Goal: Task Accomplishment & Management: Use online tool/utility

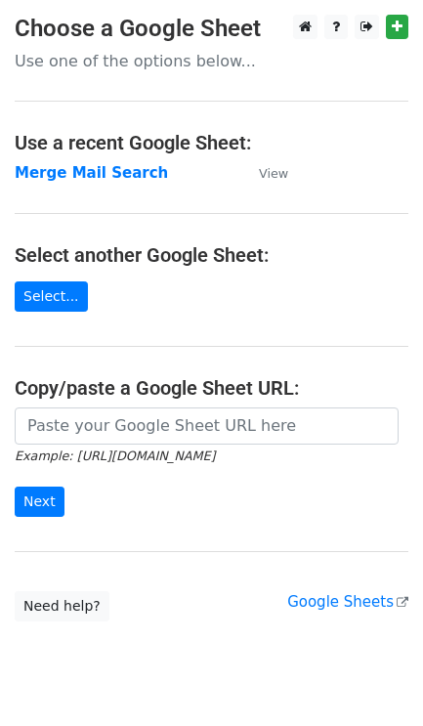
click at [64, 449] on icon "Example: https://docs.google.com/spreadsheets/d/abc/edit" at bounding box center [115, 455] width 200 height 18
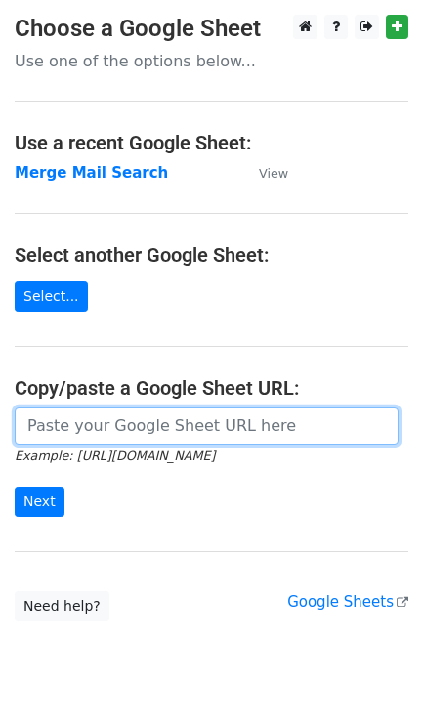
click at [85, 437] on input "url" at bounding box center [207, 425] width 384 height 37
type input "https://docs.google.com/spreadsheets/d/1FZeuVjgUcOghPKGaYyWGUtr3eUaK8pciHDSwCBJ…"
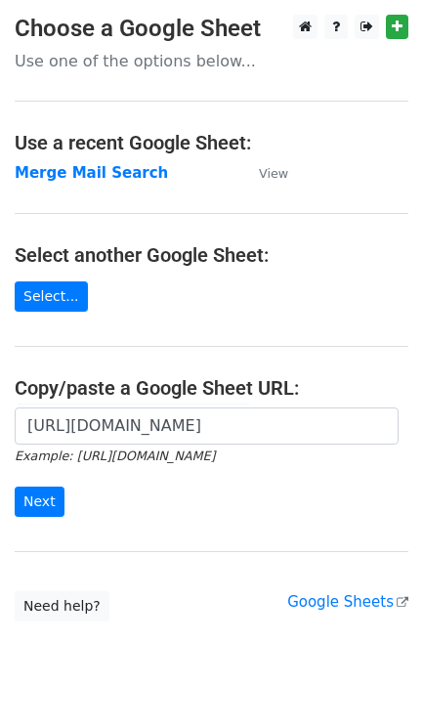
click at [63, 510] on form "https://docs.google.com/spreadsheets/d/1FZeuVjgUcOghPKGaYyWGUtr3eUaK8pciHDSwCBJ…" at bounding box center [212, 461] width 394 height 109
click at [55, 510] on input "Next" at bounding box center [40, 502] width 50 height 30
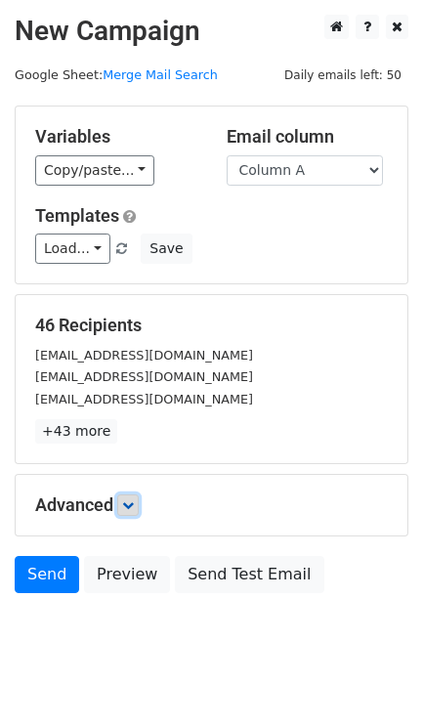
click at [125, 511] on icon at bounding box center [128, 505] width 12 height 12
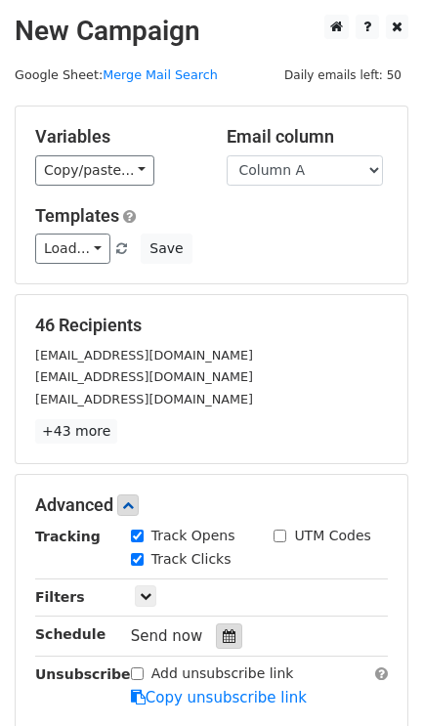
click at [223, 637] on icon at bounding box center [229, 636] width 13 height 14
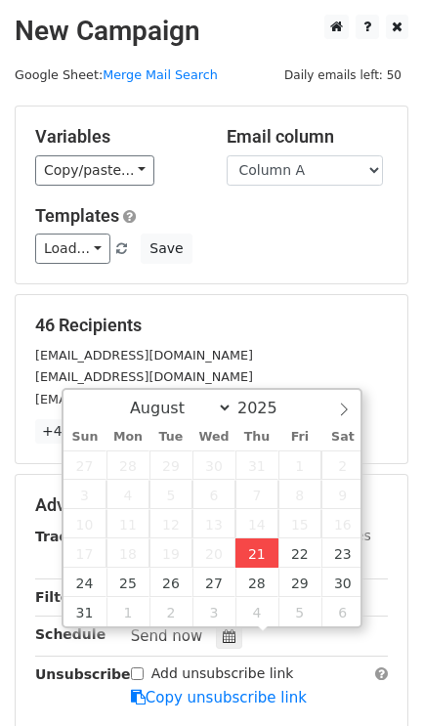
type input "2025-08-21 18:18"
type input "06"
type input "18"
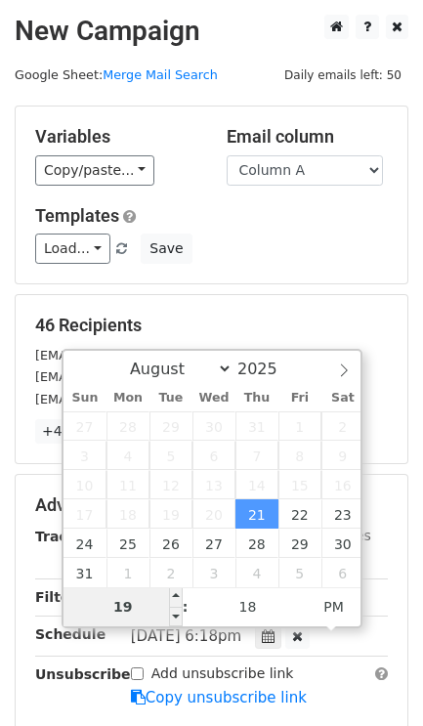
click at [149, 607] on input "19" at bounding box center [123, 606] width 119 height 39
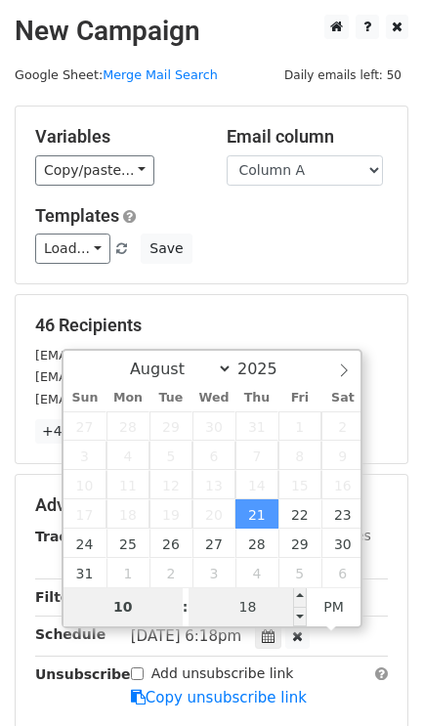
type input "10"
type input "2025-08-21 22:18"
click at [252, 607] on input "18" at bounding box center [248, 606] width 119 height 39
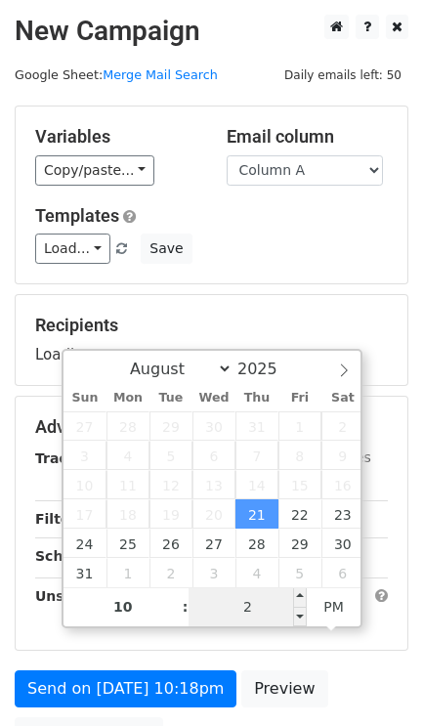
type input "20"
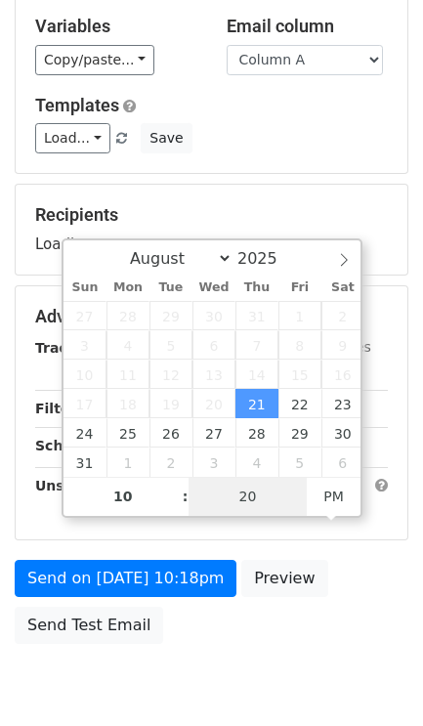
scroll to position [197, 0]
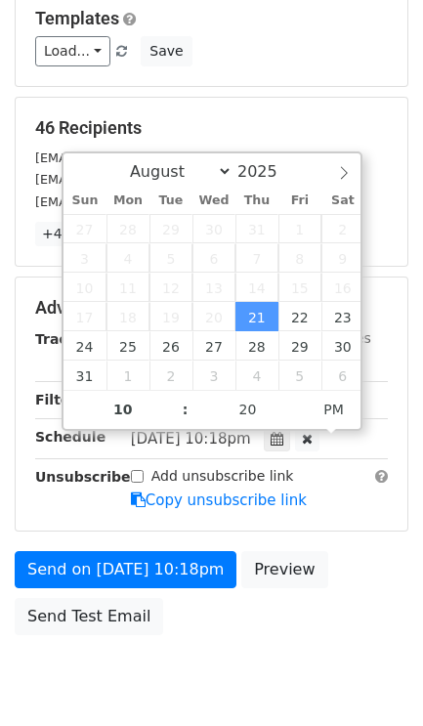
type input "2025-08-21 22:20"
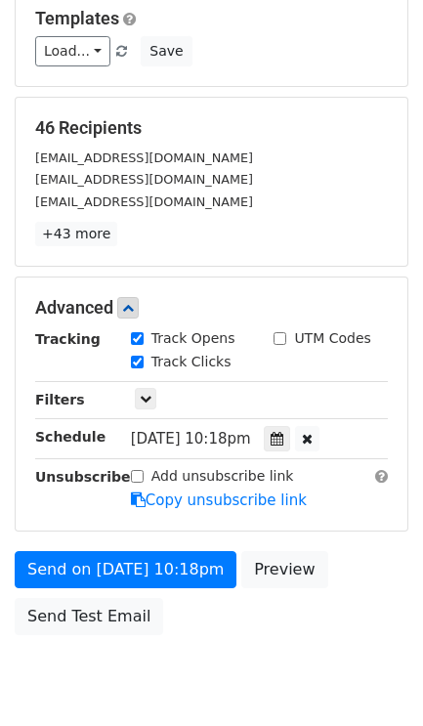
click at [266, 645] on div "Send on Aug 21 at 10:18pm Preview Send Test Email" at bounding box center [211, 598] width 423 height 94
click at [155, 486] on label "Add unsubscribe link" at bounding box center [222, 476] width 143 height 21
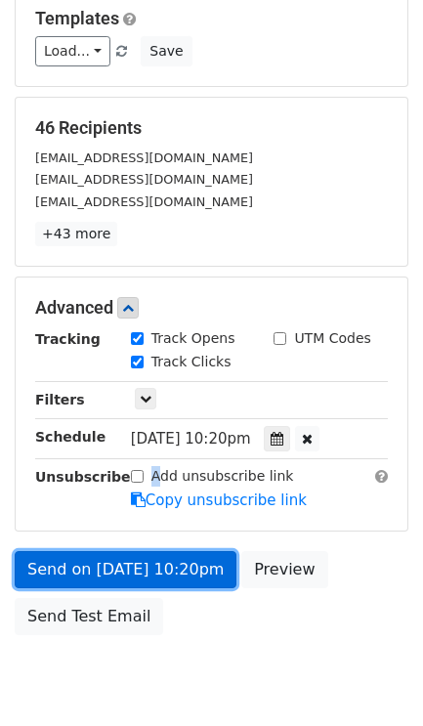
click at [90, 578] on link "Send on Aug 21 at 10:20pm" at bounding box center [126, 569] width 222 height 37
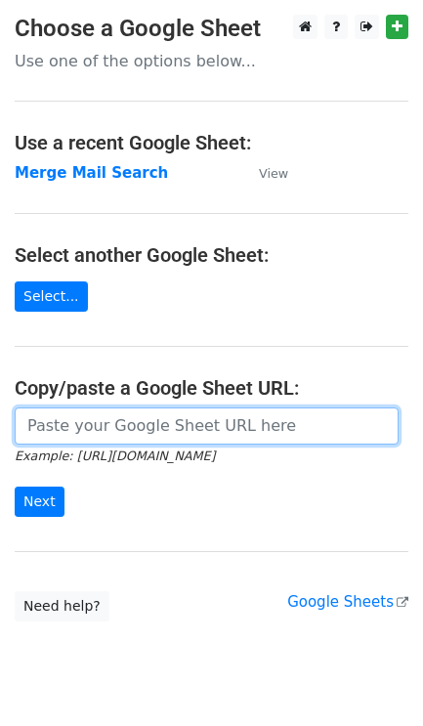
click at [123, 430] on input "url" at bounding box center [207, 425] width 384 height 37
type input "https://docs.google.com/spreadsheets/d/1FZeuVjgUcOghPKGaYyWGUtr3eUaK8pciHDSwCBJ…"
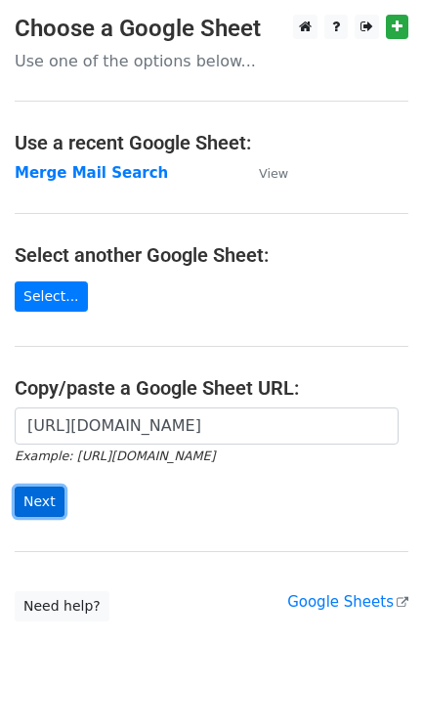
click at [27, 489] on input "Next" at bounding box center [40, 502] width 50 height 30
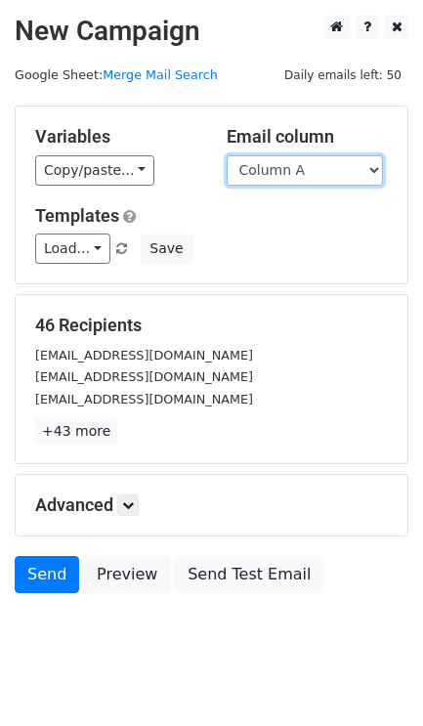
click at [303, 171] on select "Column A Column B Column C Column D Column E Column F Column G Column H Column …" at bounding box center [305, 170] width 156 height 30
select select "Column B"
click at [227, 155] on select "Column A Column B Column C Column D Column E Column F Column G Column H Column …" at bounding box center [305, 170] width 156 height 30
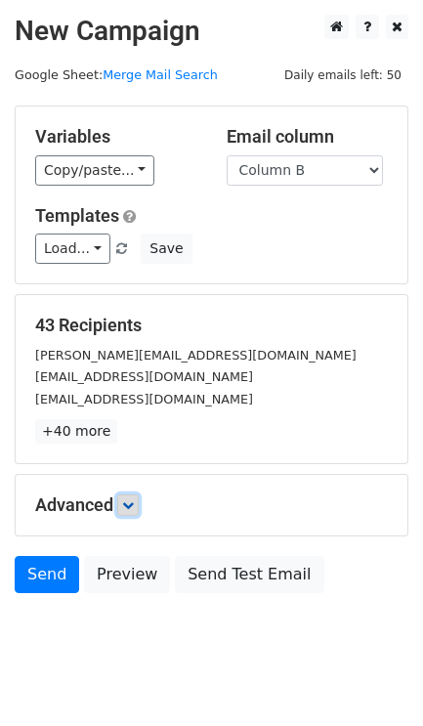
click at [139, 516] on link at bounding box center [127, 504] width 21 height 21
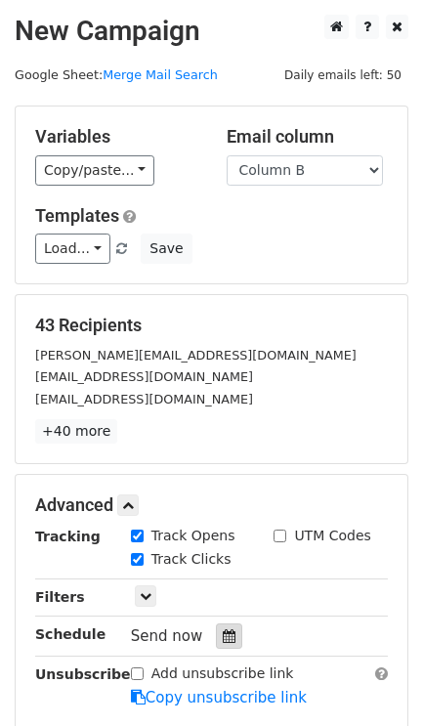
click at [225, 639] on div at bounding box center [229, 635] width 26 height 25
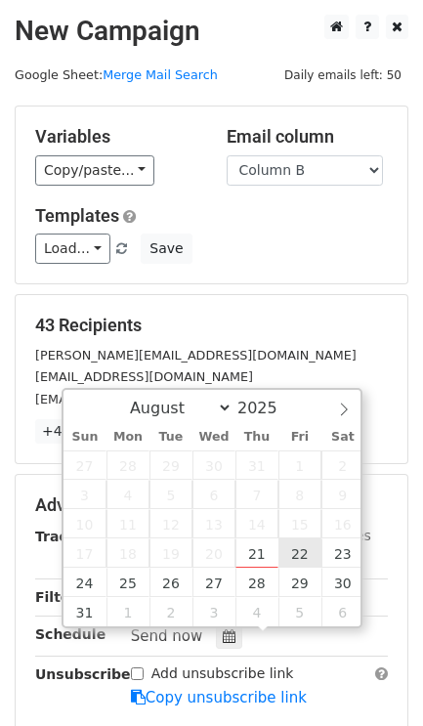
type input "2025-08-22 12:00"
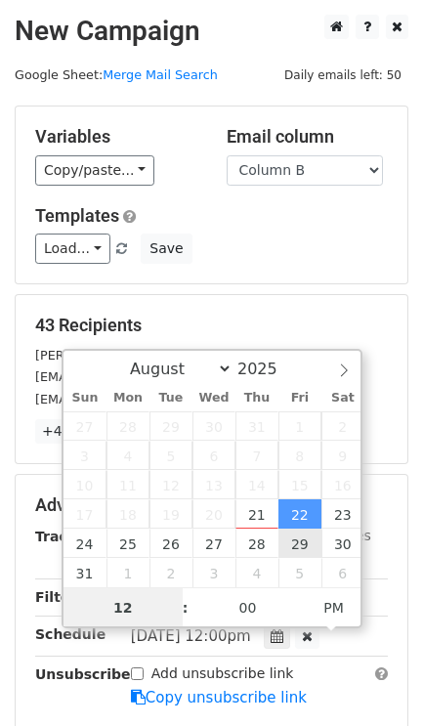
scroll to position [1, 0]
click at [127, 613] on input "19" at bounding box center [123, 606] width 119 height 39
type input "10"
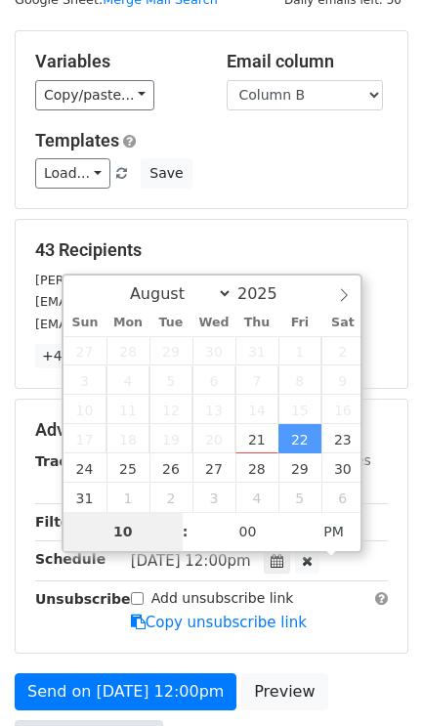
scroll to position [244, 0]
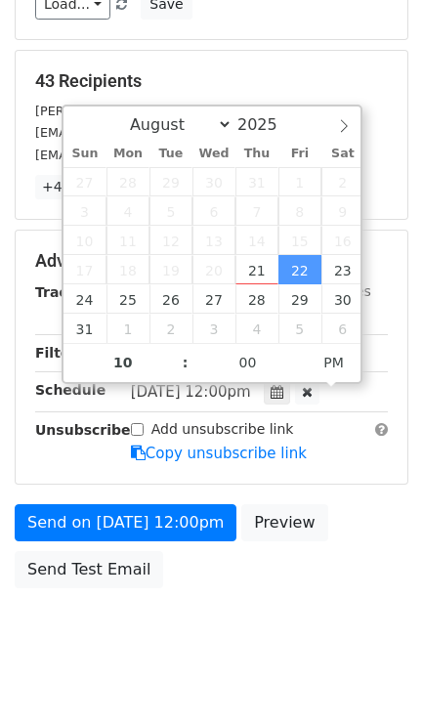
type input "2025-08-22 22:00"
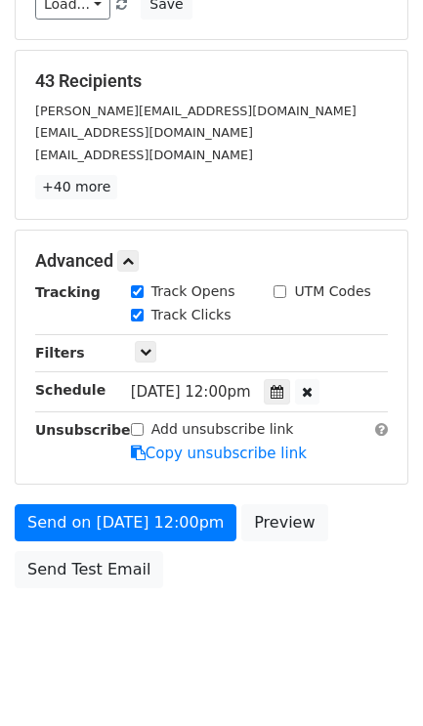
click at [150, 588] on div "Send on Aug 22 at 12:00pm Preview Send Test Email" at bounding box center [211, 551] width 423 height 94
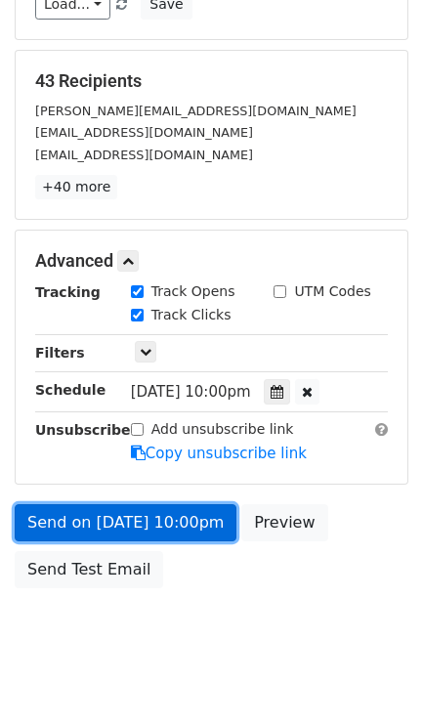
click at [161, 534] on link "Send on Aug 22 at 10:00pm" at bounding box center [126, 522] width 222 height 37
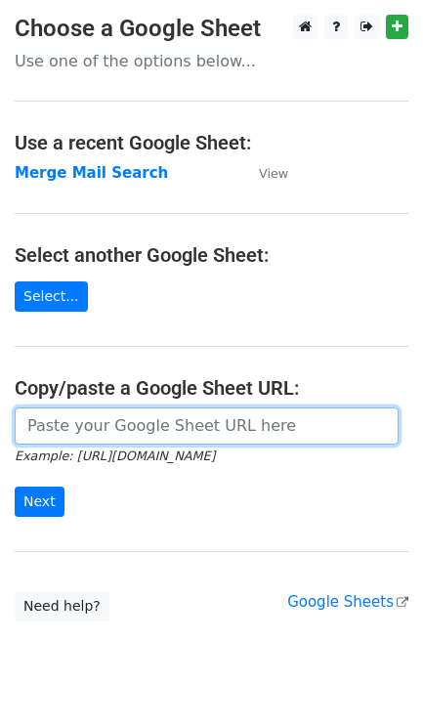
click at [112, 437] on input "url" at bounding box center [207, 425] width 384 height 37
click at [68, 433] on input "url" at bounding box center [207, 425] width 384 height 37
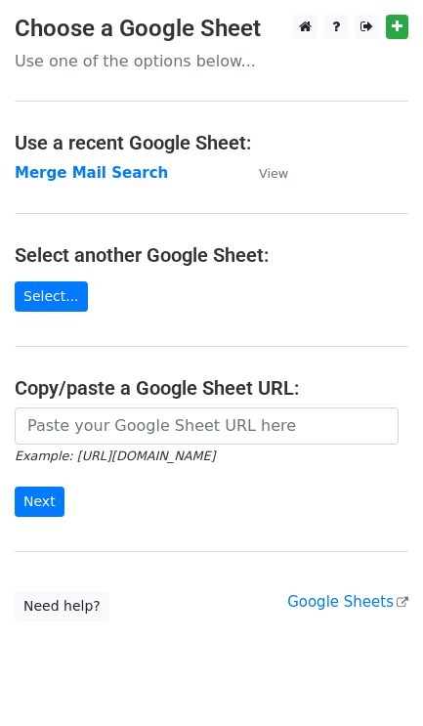
click at [219, 525] on div "Example: [URL][DOMAIN_NAME] Next" at bounding box center [211, 471] width 423 height 129
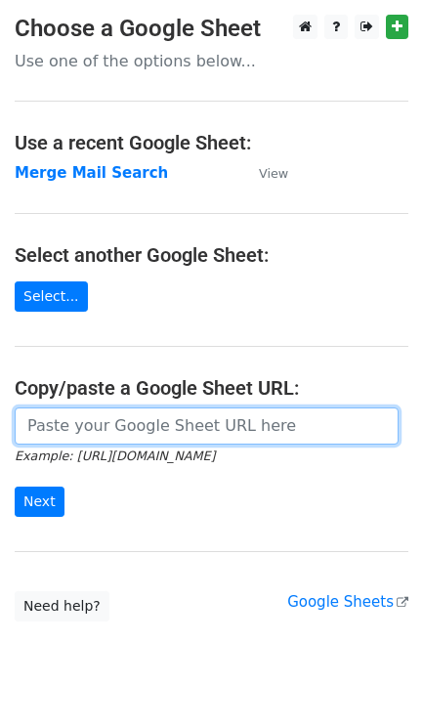
click at [164, 430] on input "url" at bounding box center [207, 425] width 384 height 37
type input "[URL][DOMAIN_NAME]"
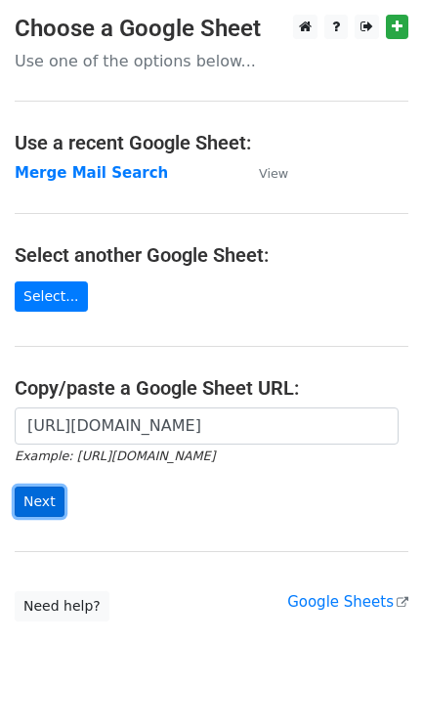
click at [50, 489] on input "Next" at bounding box center [40, 502] width 50 height 30
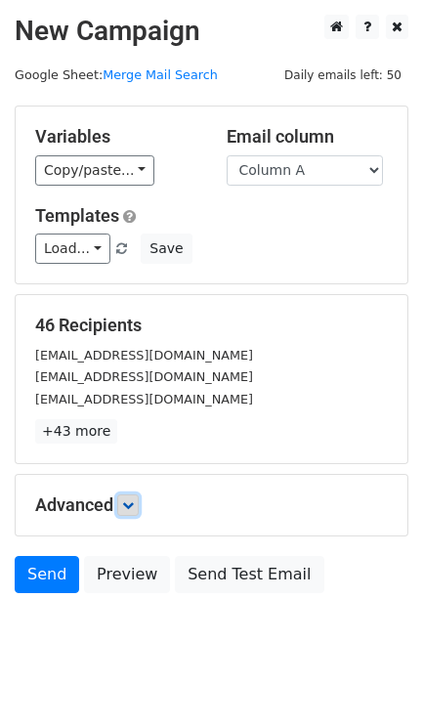
click at [132, 504] on icon at bounding box center [128, 505] width 12 height 12
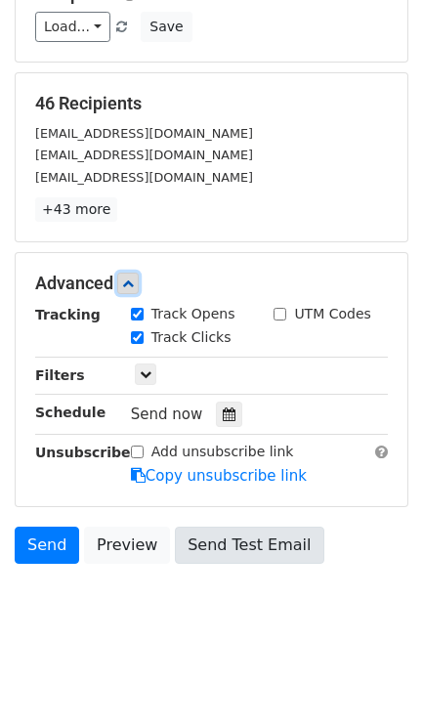
scroll to position [230, 0]
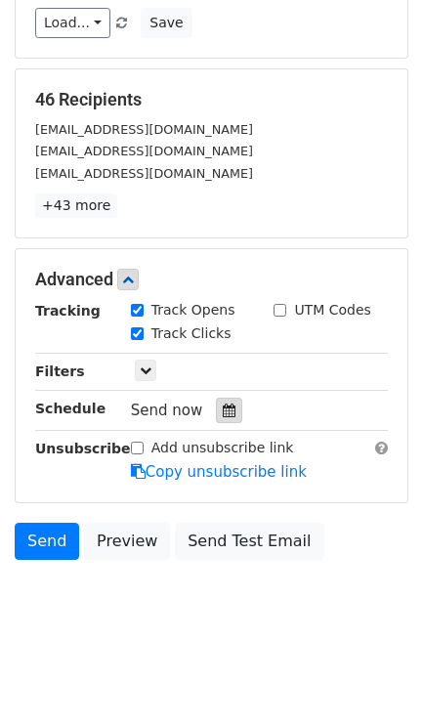
click at [228, 413] on div at bounding box center [229, 410] width 26 height 25
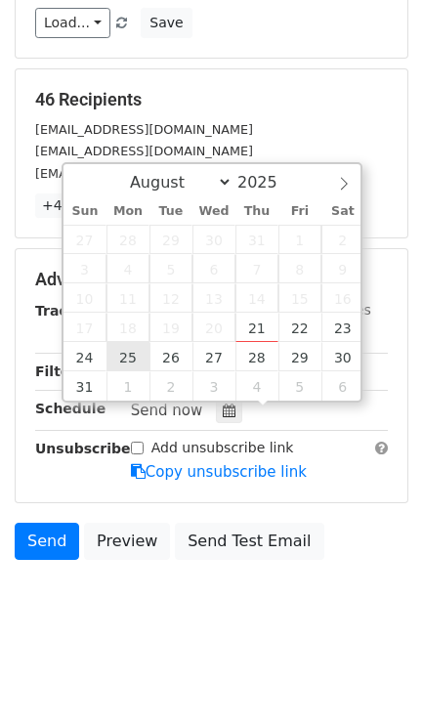
type input "2025-08-25 12:00"
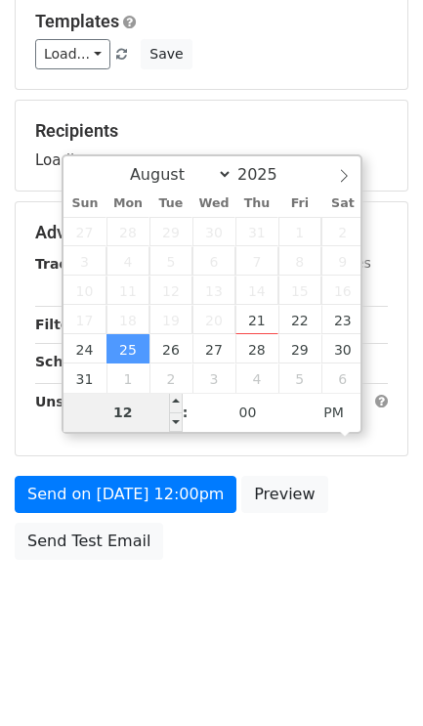
scroll to position [0, 0]
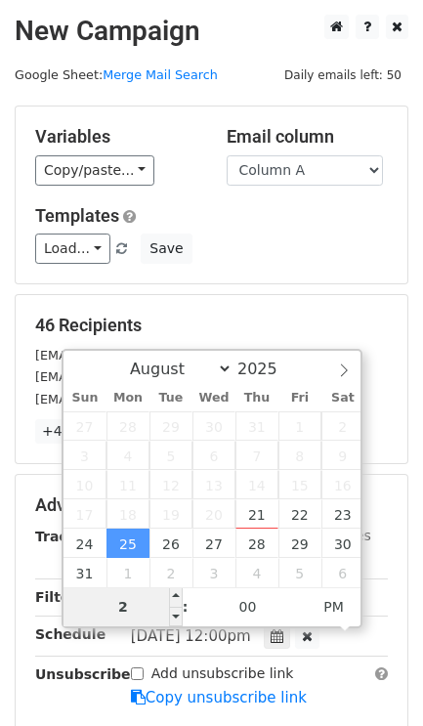
click at [160, 608] on input "2" at bounding box center [123, 606] width 119 height 39
type input "10"
type input "2025-08-25 22:00"
click at [258, 151] on div "Email column Column A Column B Column C Column D Column E Column F Column G Col…" at bounding box center [307, 156] width 191 height 60
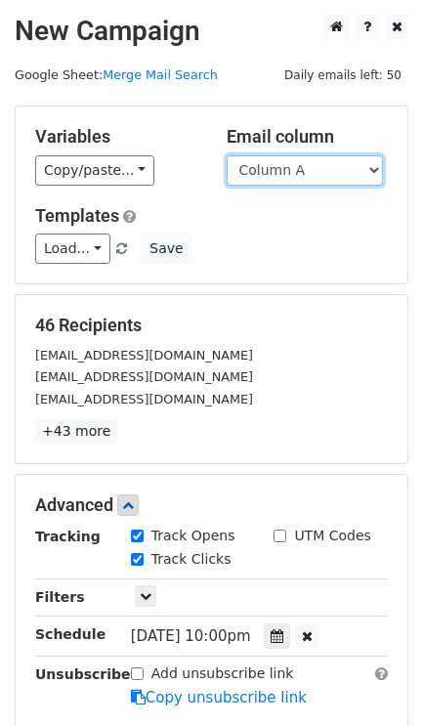
click at [247, 160] on select "Column A Column B Column C Column D Column E Column F Column G Column H Column …" at bounding box center [305, 170] width 156 height 30
select select "Column C"
click at [227, 155] on select "Column A Column B Column C Column D Column E Column F Column G Column H Column …" at bounding box center [305, 170] width 156 height 30
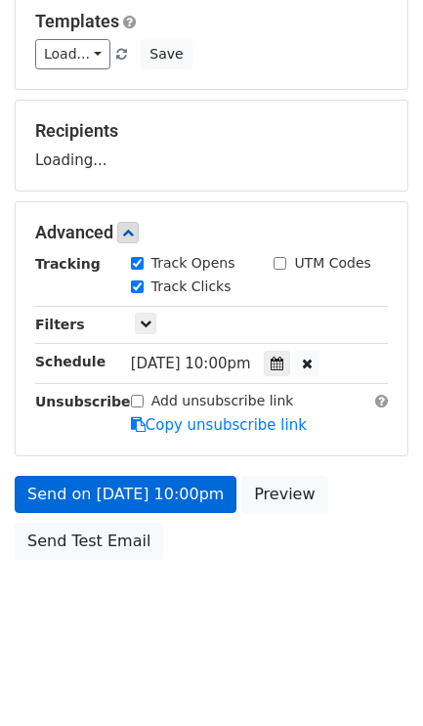
scroll to position [276, 0]
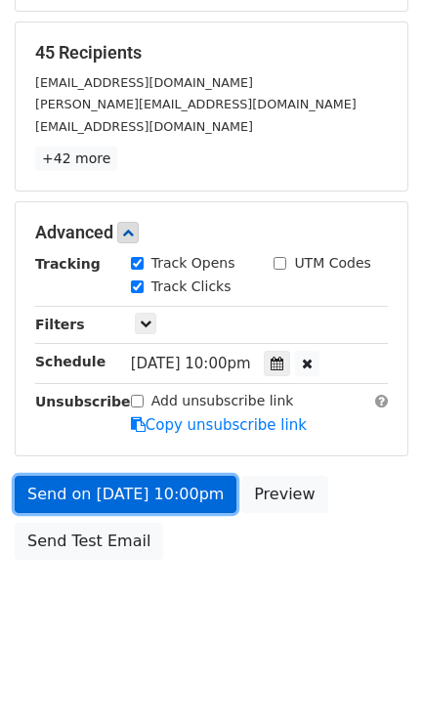
click at [201, 483] on link "Send on Aug 25 at 10:00pm" at bounding box center [126, 494] width 222 height 37
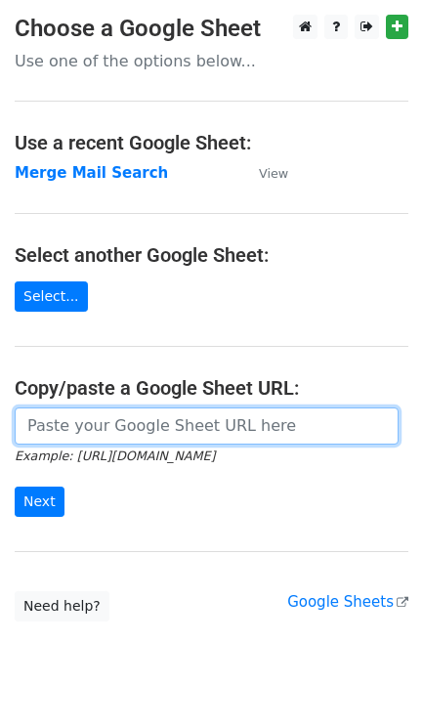
click at [62, 437] on input "url" at bounding box center [207, 425] width 384 height 37
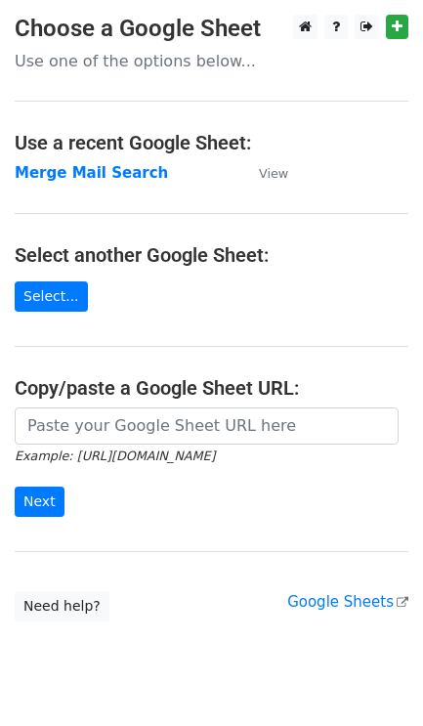
click at [126, 463] on small "Example: [URL][DOMAIN_NAME]" at bounding box center [115, 455] width 200 height 15
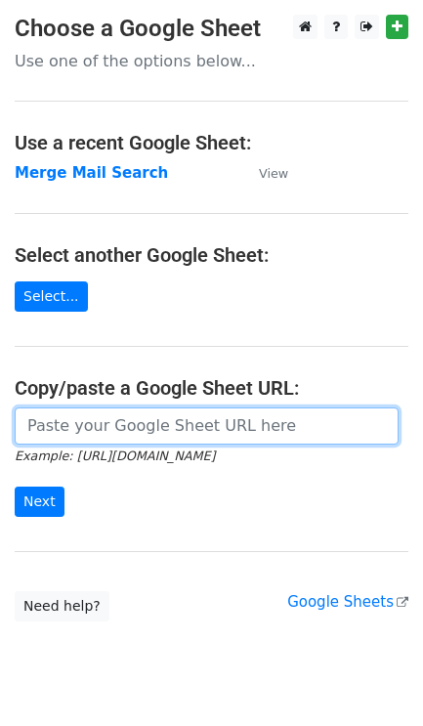
click at [154, 419] on input "url" at bounding box center [207, 425] width 384 height 37
type input "[URL][DOMAIN_NAME]"
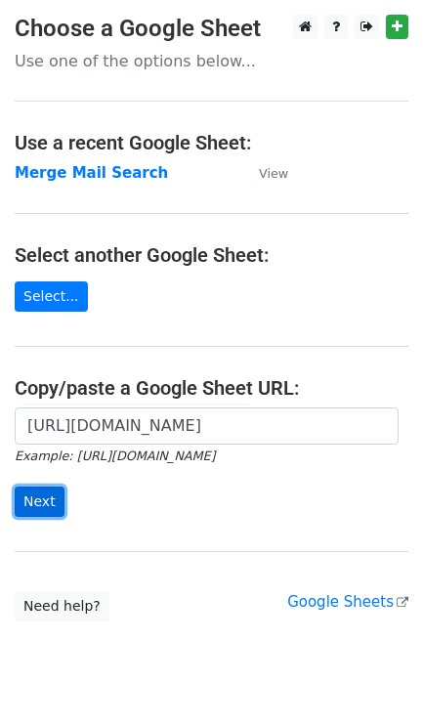
click at [32, 493] on input "Next" at bounding box center [40, 502] width 50 height 30
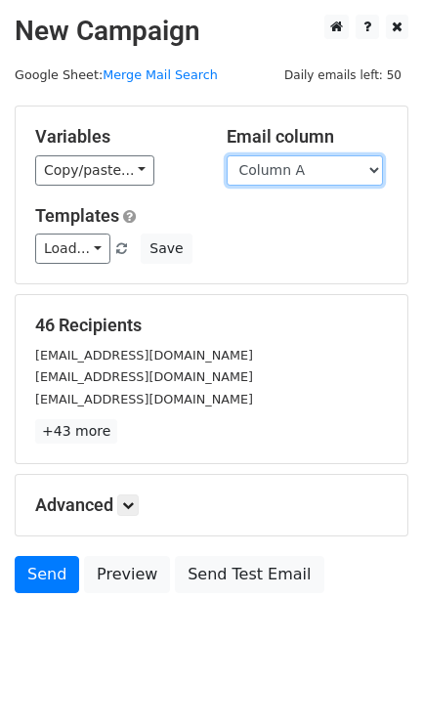
click at [306, 176] on select "Column A Column B Column C Column D Column E Column F Column G Column H Column …" at bounding box center [305, 170] width 156 height 30
select select "Column D"
click at [227, 155] on select "Column A Column B Column C Column D Column E Column F Column G Column H Column …" at bounding box center [305, 170] width 156 height 30
click at [137, 516] on link at bounding box center [127, 504] width 21 height 21
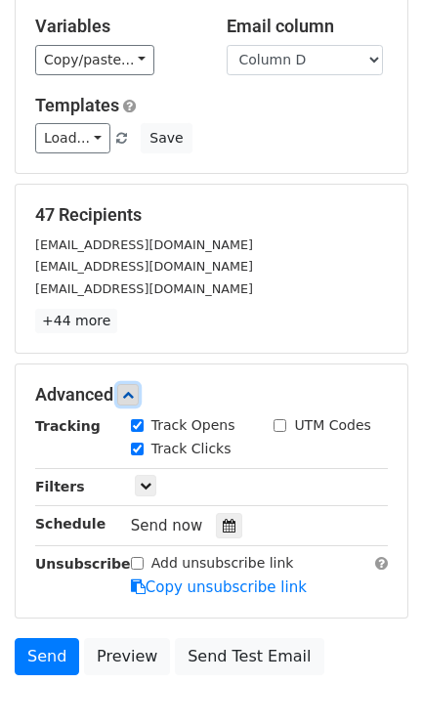
scroll to position [220, 0]
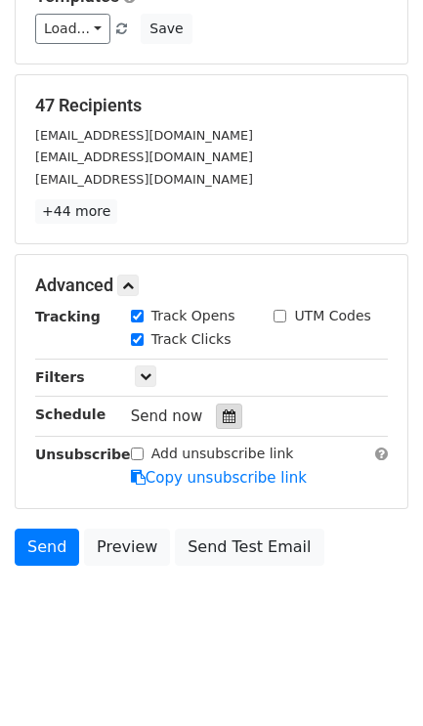
click at [225, 411] on div at bounding box center [229, 416] width 26 height 25
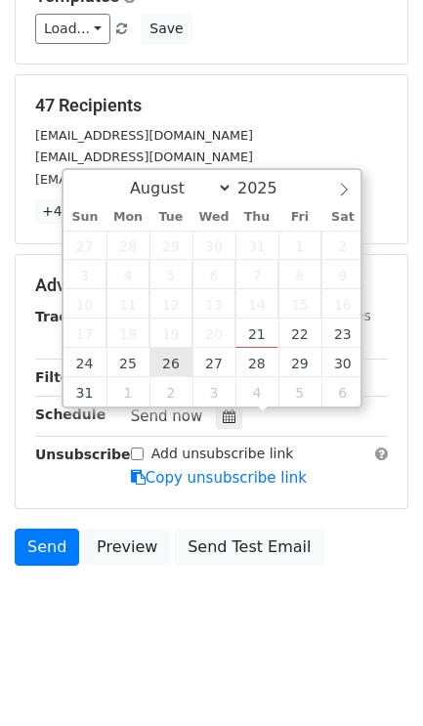
type input "2025-08-26 12:00"
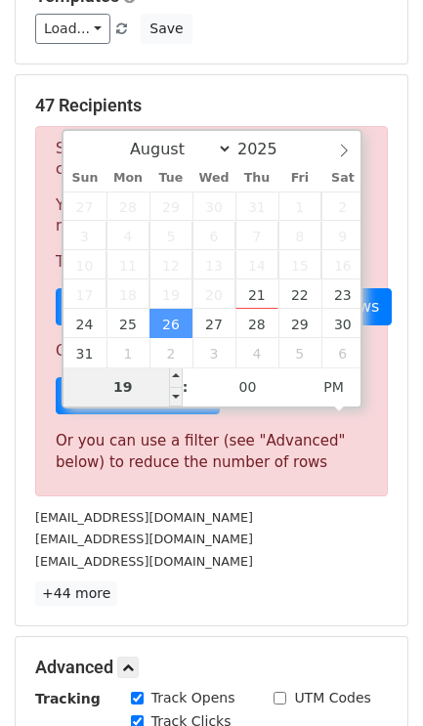
click at [152, 373] on input "19" at bounding box center [123, 386] width 119 height 39
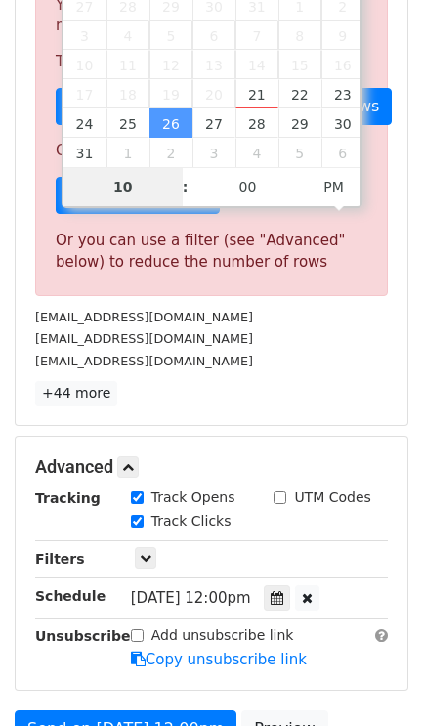
scroll to position [416, 0]
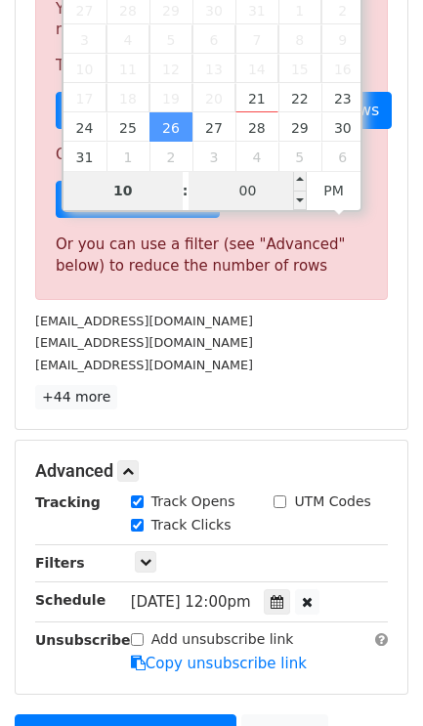
type input "10"
type input "2025-08-26 22:00"
click at [233, 186] on input "00" at bounding box center [248, 190] width 119 height 39
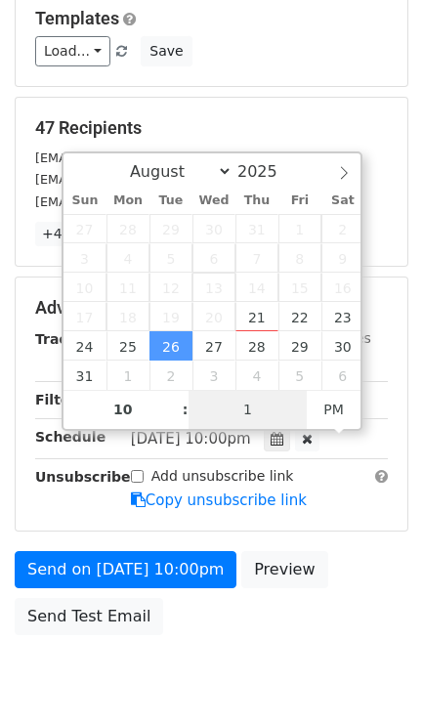
scroll to position [276, 0]
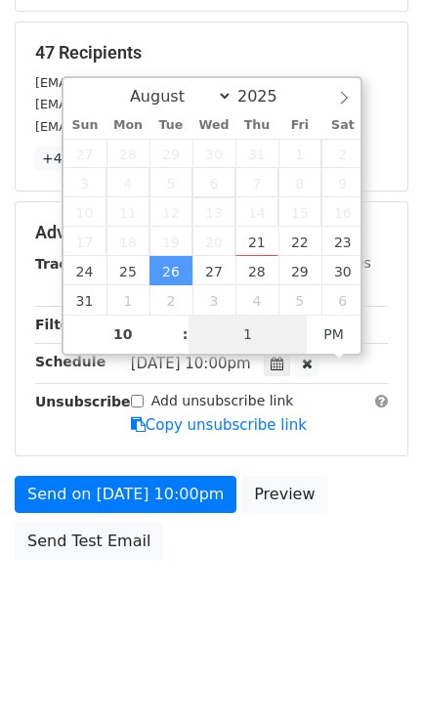
type input "11"
type input "2025-08-26 22:11"
click at [170, 587] on body "New Campaign Daily emails left: 50 Google Sheet: Merge Mail Search Variables Co…" at bounding box center [211, 195] width 423 height 906
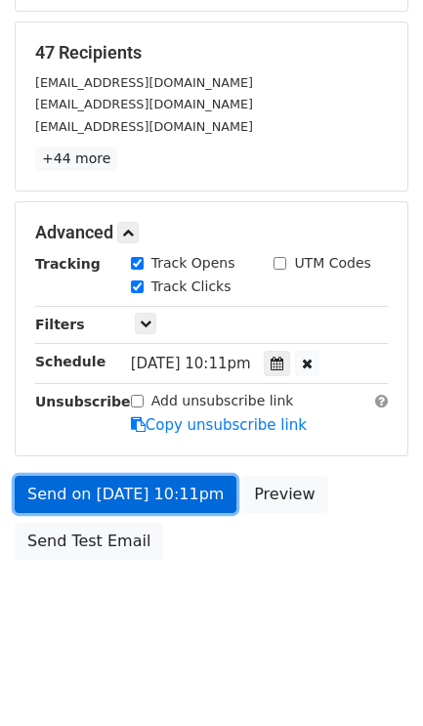
click at [158, 482] on link "Send on Aug 26 at 10:11pm" at bounding box center [126, 494] width 222 height 37
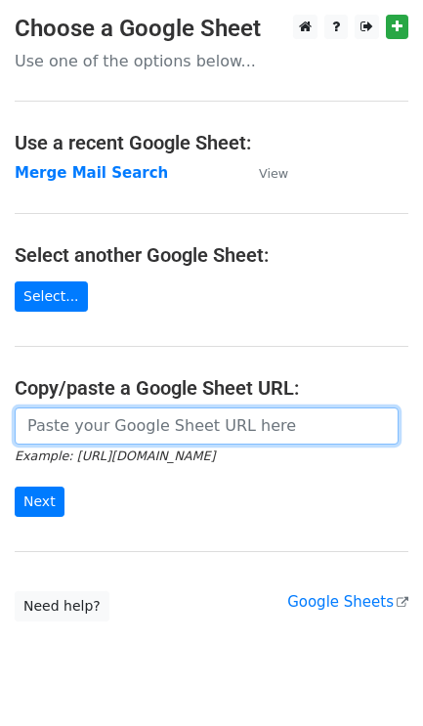
click at [164, 422] on input "url" at bounding box center [207, 425] width 384 height 37
type input "[URL][DOMAIN_NAME]"
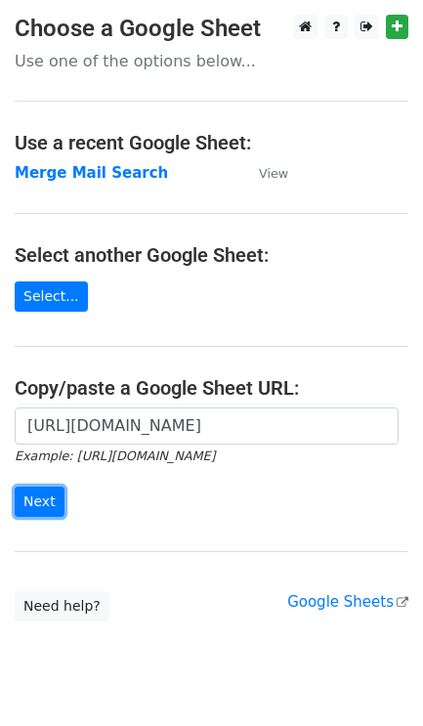
drag, startPoint x: 35, startPoint y: 494, endPoint x: 39, endPoint y: 478, distance: 17.1
click at [40, 477] on form "[URL][DOMAIN_NAME] Example: [URL][DOMAIN_NAME] Next" at bounding box center [212, 461] width 394 height 109
click at [37, 520] on div "[URL][DOMAIN_NAME] Example: [URL][DOMAIN_NAME] Next" at bounding box center [211, 471] width 423 height 129
click at [49, 502] on input "Next" at bounding box center [40, 502] width 50 height 30
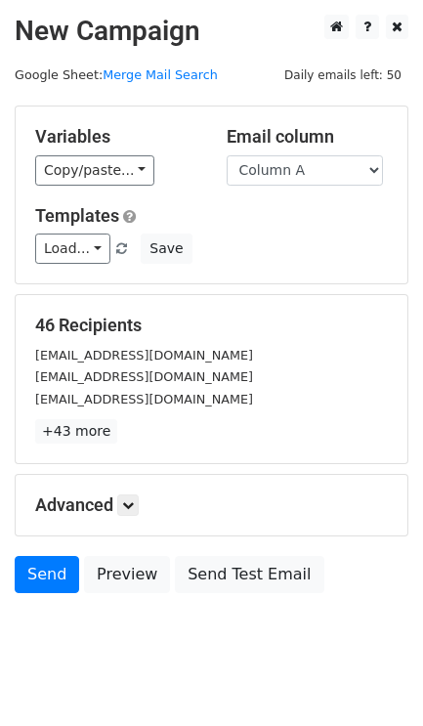
click at [278, 190] on div "Variables Copy/paste... {{Column A}} {{Column B}} {{Column C}} {{Column D}} {{C…" at bounding box center [212, 194] width 392 height 177
drag, startPoint x: 244, startPoint y: 141, endPoint x: 252, endPoint y: 148, distance: 10.4
click at [252, 148] on h5 "Email column" at bounding box center [308, 136] width 162 height 21
click at [313, 161] on select "Column A Column B Column C Column D Column E Column F Column G Column H Column …" at bounding box center [305, 170] width 156 height 30
select select "Column E"
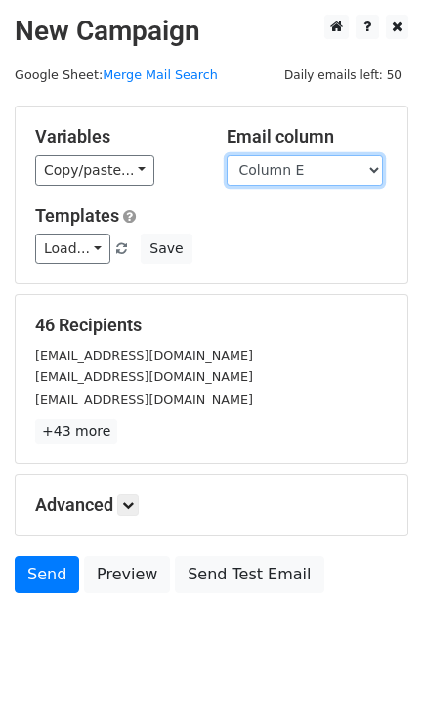
click at [227, 155] on select "Column A Column B Column C Column D Column E Column F Column G Column H Column …" at bounding box center [305, 170] width 156 height 30
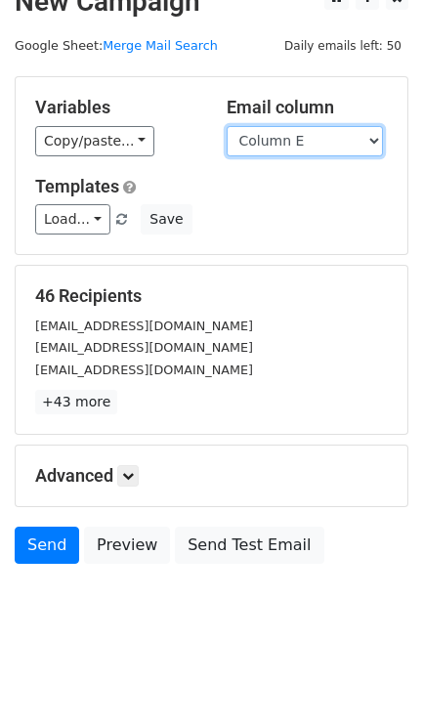
scroll to position [36, 0]
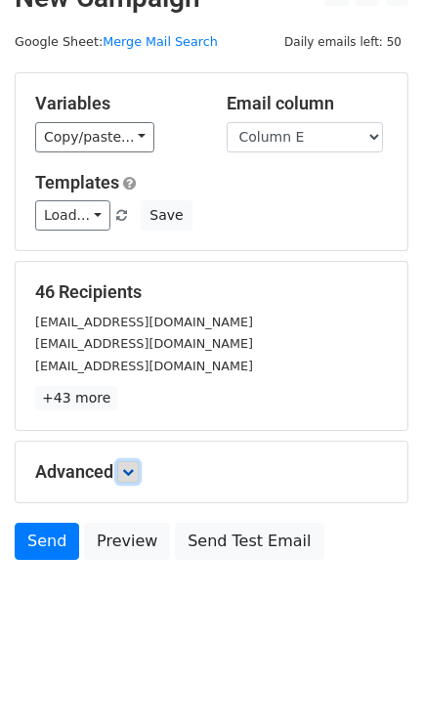
click at [139, 478] on link at bounding box center [127, 471] width 21 height 21
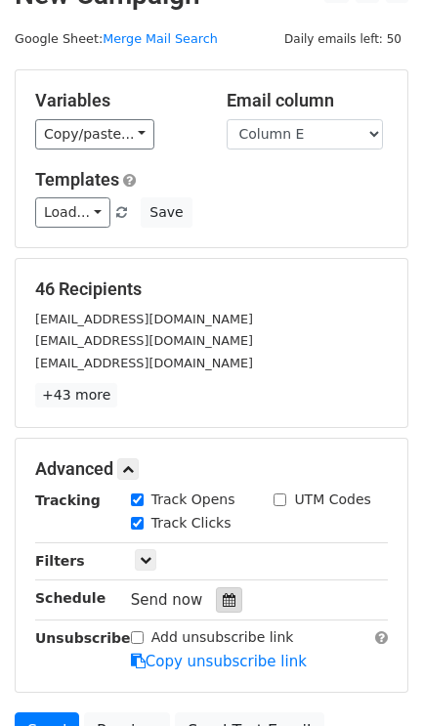
click at [223, 607] on icon at bounding box center [229, 600] width 13 height 14
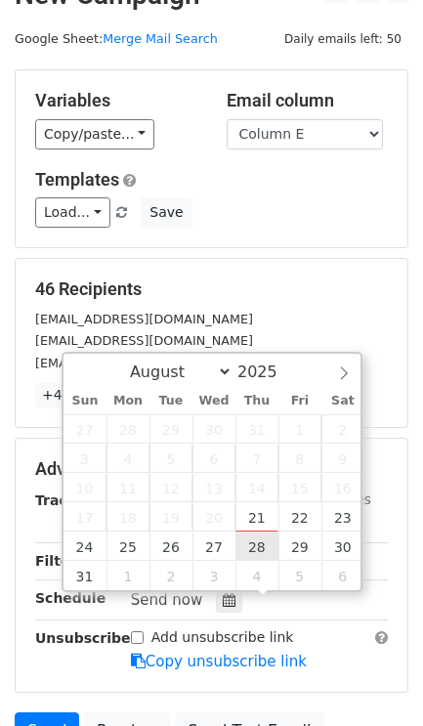
type input "[DATE] 12:00"
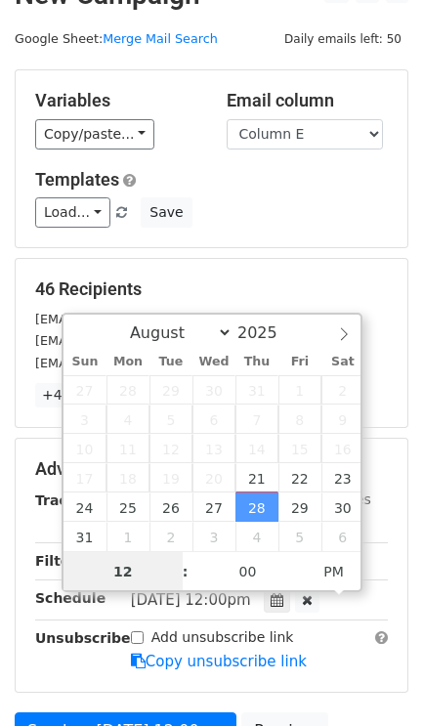
scroll to position [1, 0]
type input "10"
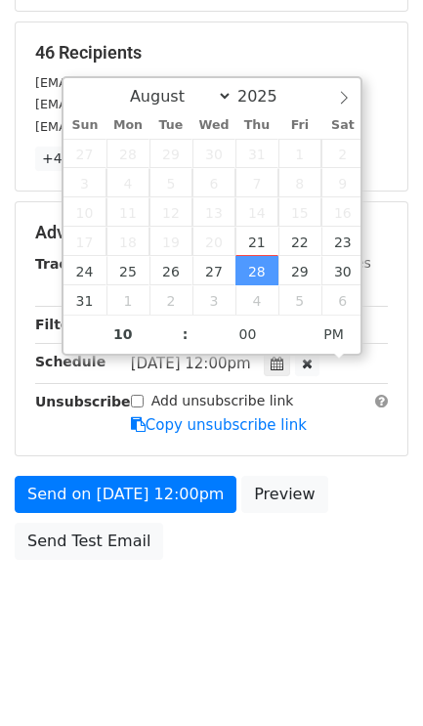
type input "[DATE] 22:00"
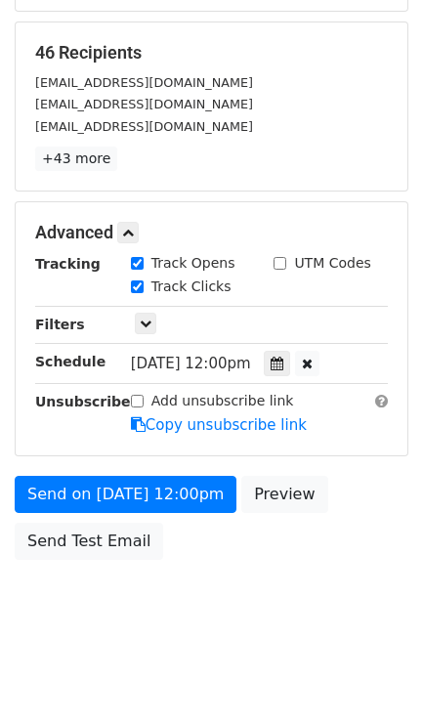
click at [211, 603] on body "New Campaign Daily emails left: 50 Google Sheet: Merge Mail Search Variables Co…" at bounding box center [211, 195] width 423 height 906
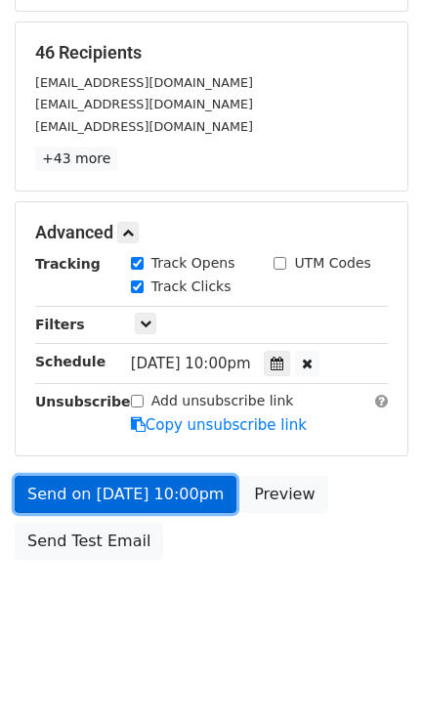
click at [191, 508] on link "Send on [DATE] 10:00pm" at bounding box center [126, 494] width 222 height 37
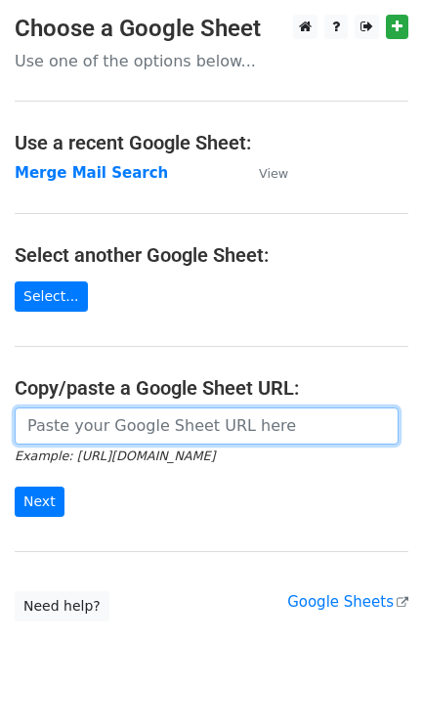
click at [61, 423] on input "url" at bounding box center [207, 425] width 384 height 37
click at [154, 431] on input "url" at bounding box center [207, 425] width 384 height 37
type input "[URL][DOMAIN_NAME]"
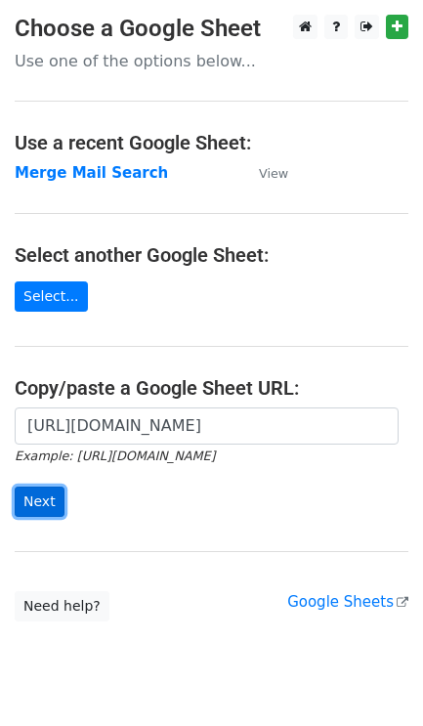
click at [26, 491] on input "Next" at bounding box center [40, 502] width 50 height 30
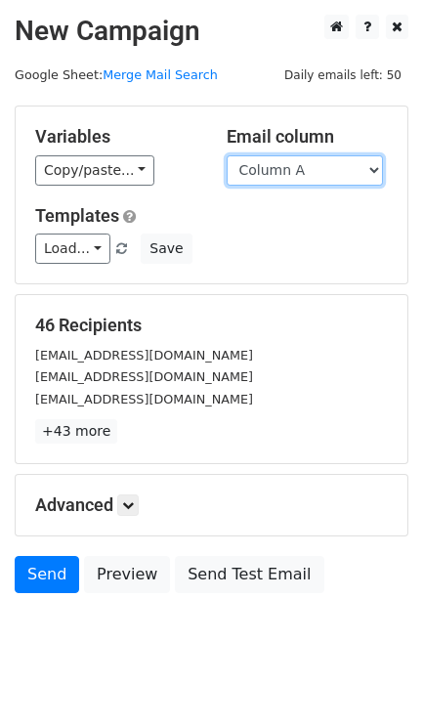
click at [297, 172] on select "Column A Column B Column C Column D Column E Column F Column G Column H Column …" at bounding box center [305, 170] width 156 height 30
select select "Column G"
click at [227, 155] on select "Column A Column B Column C Column D Column E Column F Column G Column H Column …" at bounding box center [305, 170] width 156 height 30
click at [138, 516] on h5 "Advanced" at bounding box center [211, 504] width 353 height 21
click at [128, 509] on icon at bounding box center [128, 505] width 12 height 12
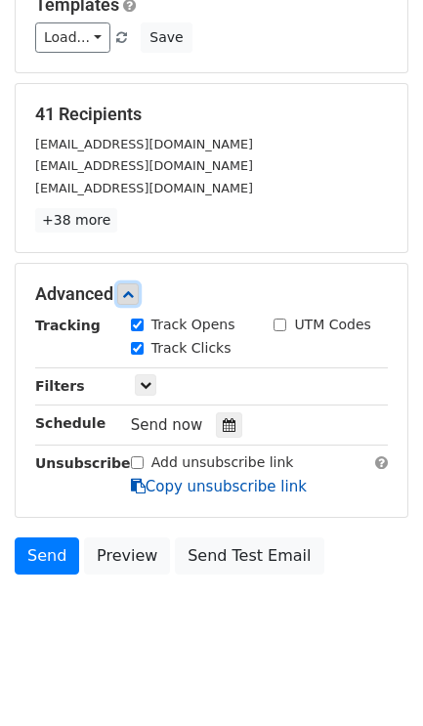
scroll to position [230, 0]
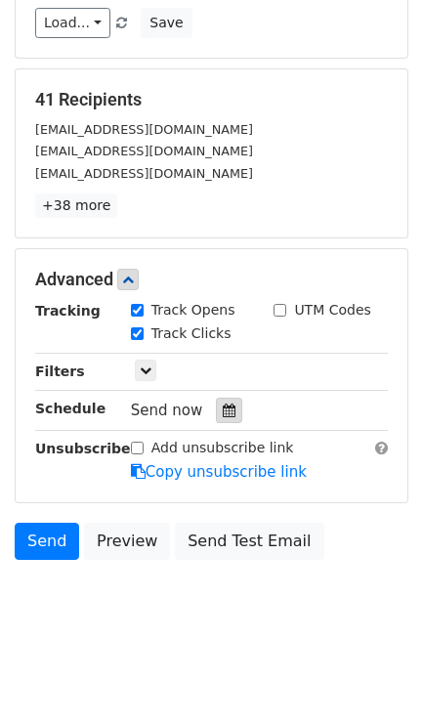
click at [221, 419] on div at bounding box center [229, 410] width 26 height 25
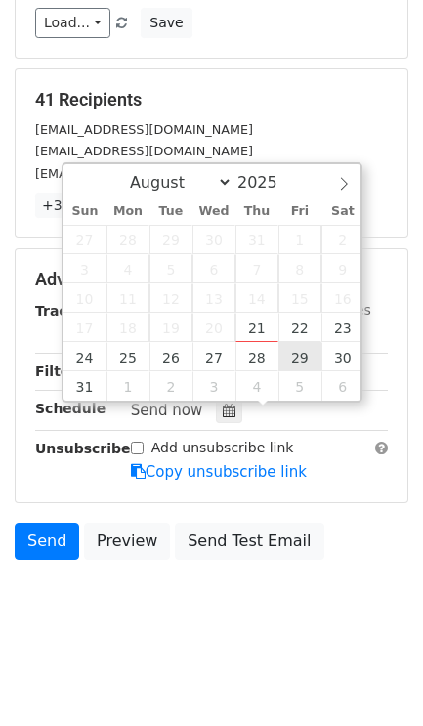
type input "[DATE] 12:00"
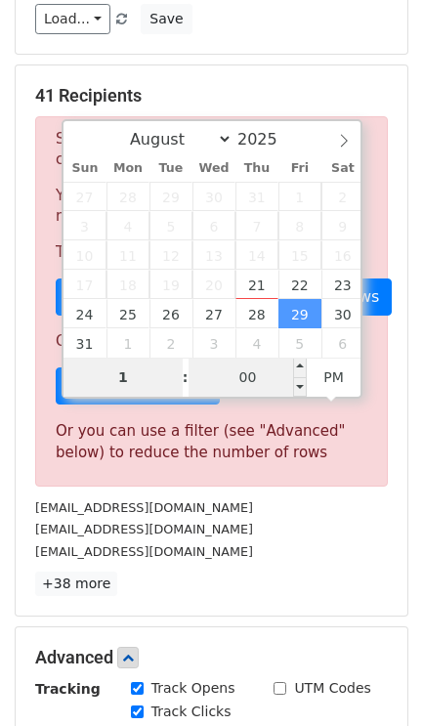
type input "10"
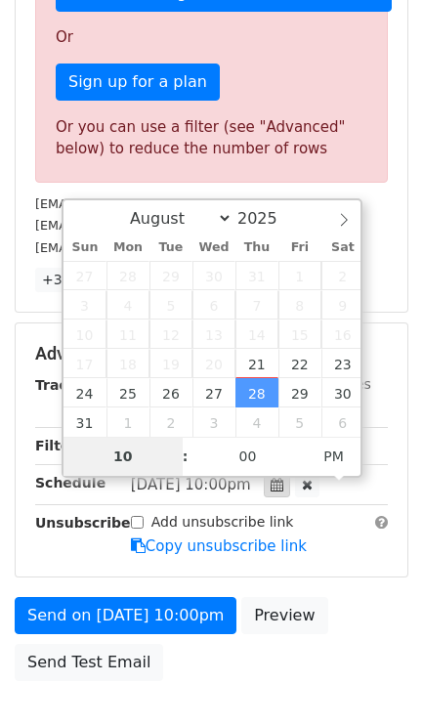
scroll to position [535, 0]
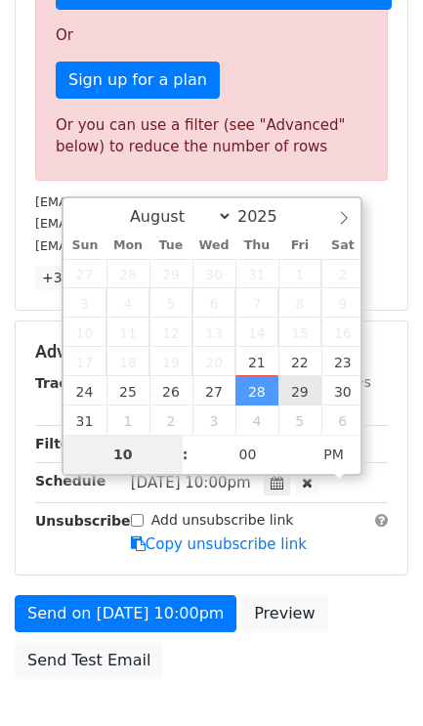
type input "[DATE] 22:00"
drag, startPoint x: 292, startPoint y: 381, endPoint x: 288, endPoint y: 400, distance: 19.0
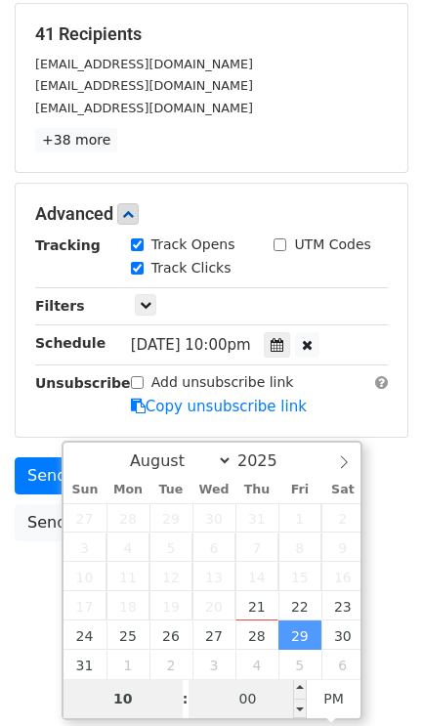
type input "10"
click at [229, 686] on input "00" at bounding box center [248, 698] width 119 height 39
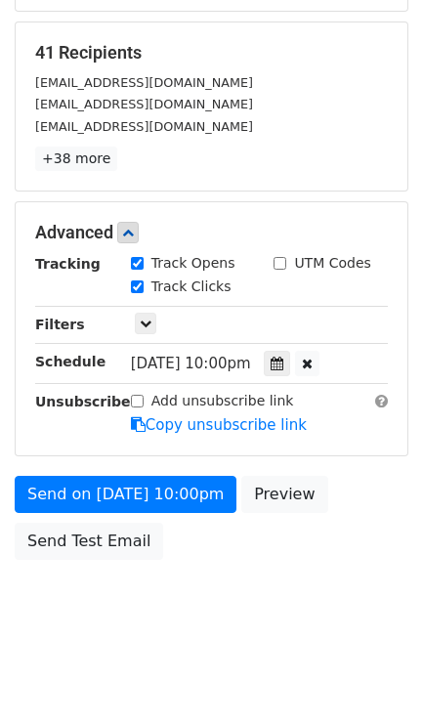
scroll to position [276, 0]
click at [27, 602] on body "New Campaign Daily emails left: 50 Google Sheet: Merge Mail Search Variables Co…" at bounding box center [211, 195] width 423 height 906
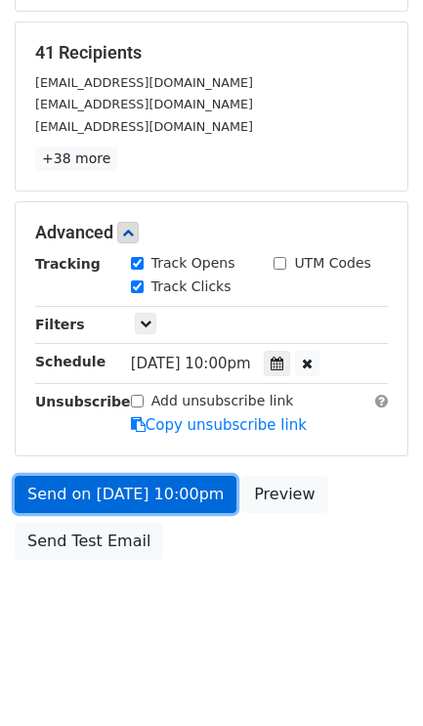
click at [161, 489] on link "Send on [DATE] 10:00pm" at bounding box center [126, 494] width 222 height 37
